Goal: Task Accomplishment & Management: Manage account settings

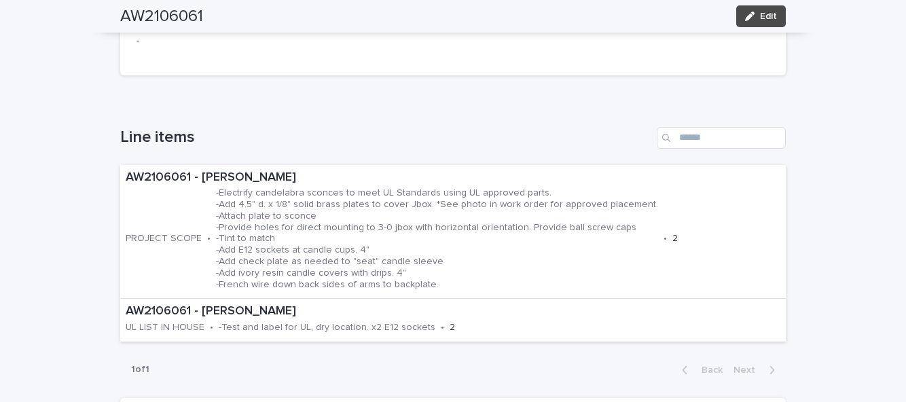
scroll to position [359, 0]
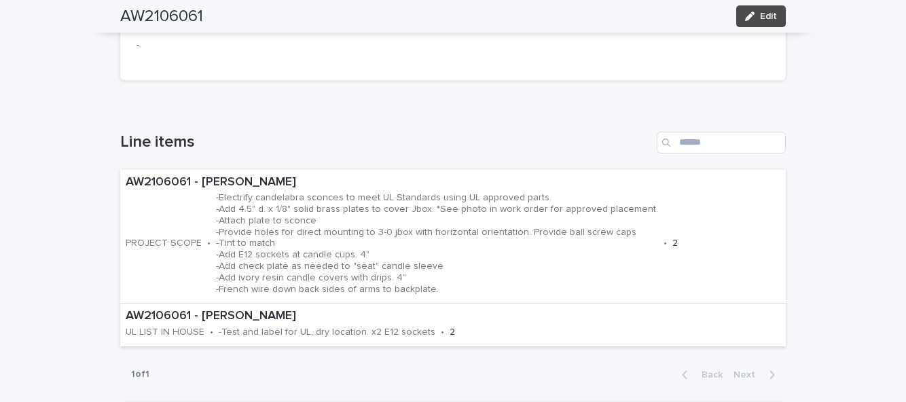
click at [765, 20] on span "Edit" at bounding box center [768, 17] width 17 height 10
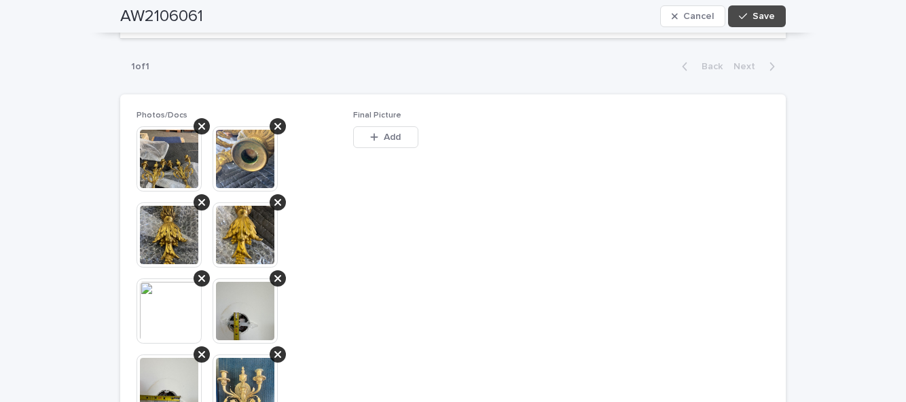
scroll to position [685, 0]
click at [395, 140] on span "Add" at bounding box center [392, 138] width 17 height 10
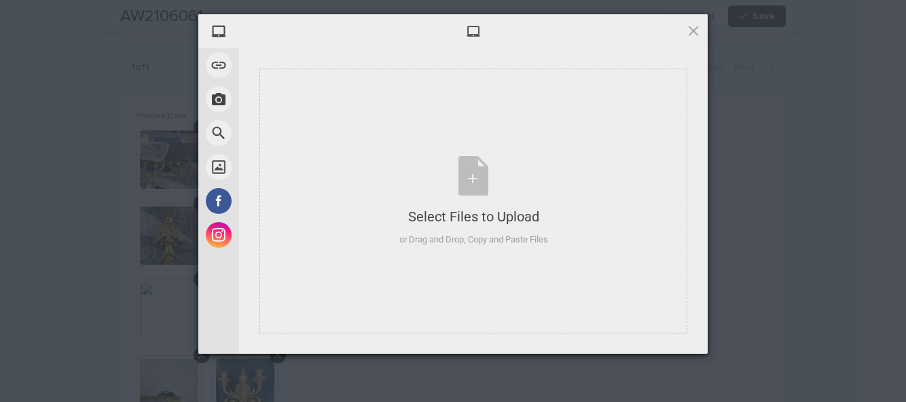
click at [535, 223] on div "Select Files to Upload" at bounding box center [473, 216] width 149 height 19
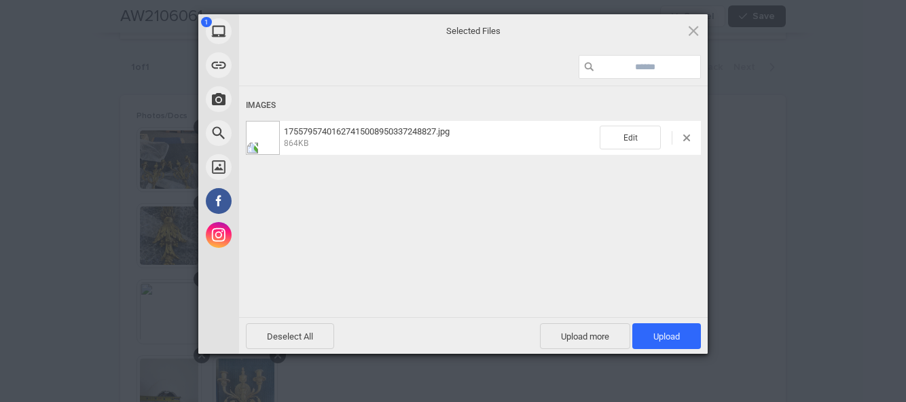
click at [668, 334] on span "Upload 1" at bounding box center [667, 337] width 26 height 10
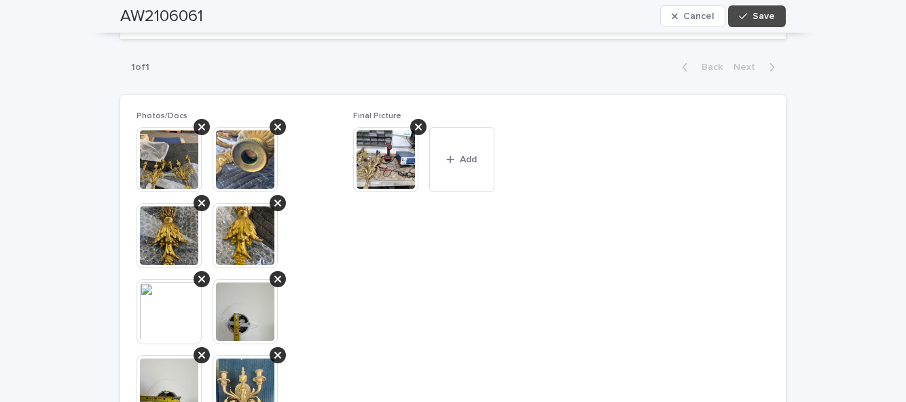
click at [765, 15] on span "Save" at bounding box center [764, 17] width 22 height 10
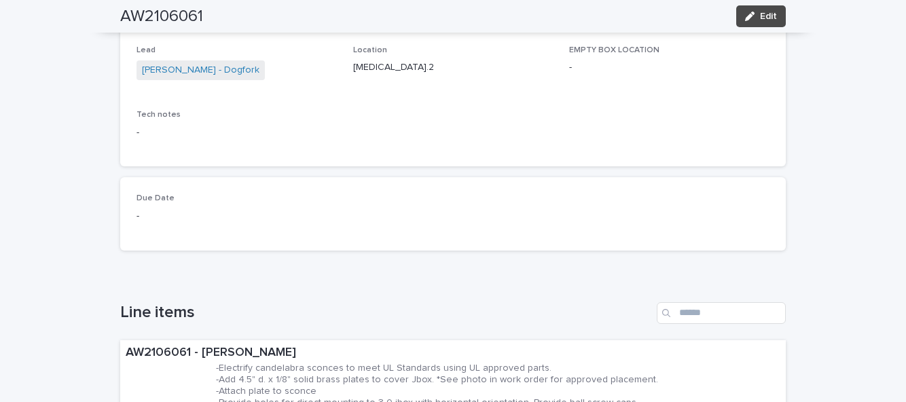
scroll to position [0, 0]
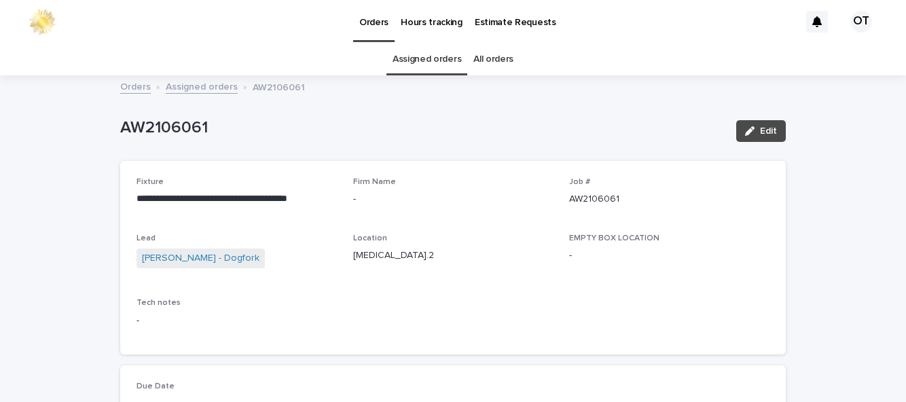
click at [442, 63] on link "Assigned orders" at bounding box center [427, 59] width 69 height 32
